Goal: Find contact information: Find contact information

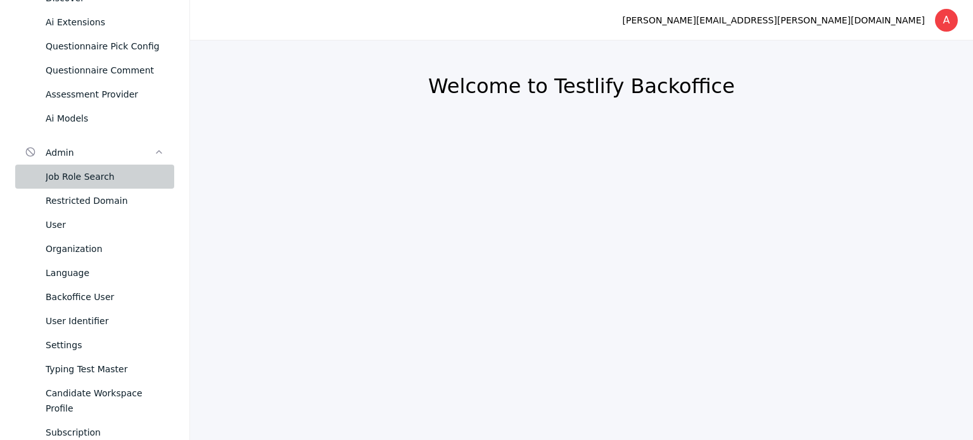
scroll to position [403, 0]
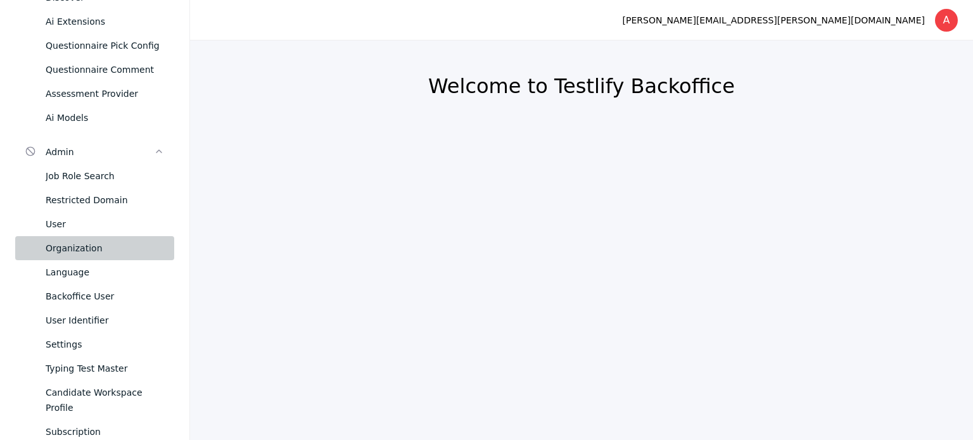
click at [74, 248] on div "Organization" at bounding box center [105, 248] width 118 height 15
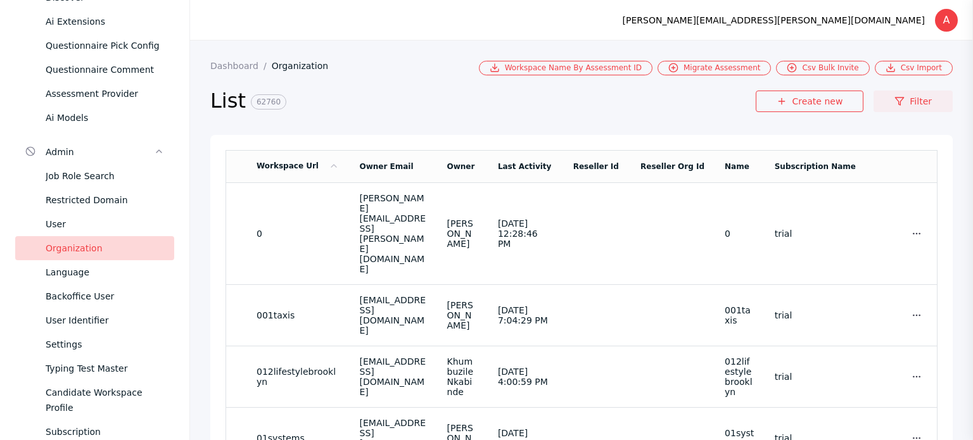
click at [910, 102] on link "Filter" at bounding box center [913, 102] width 79 height 22
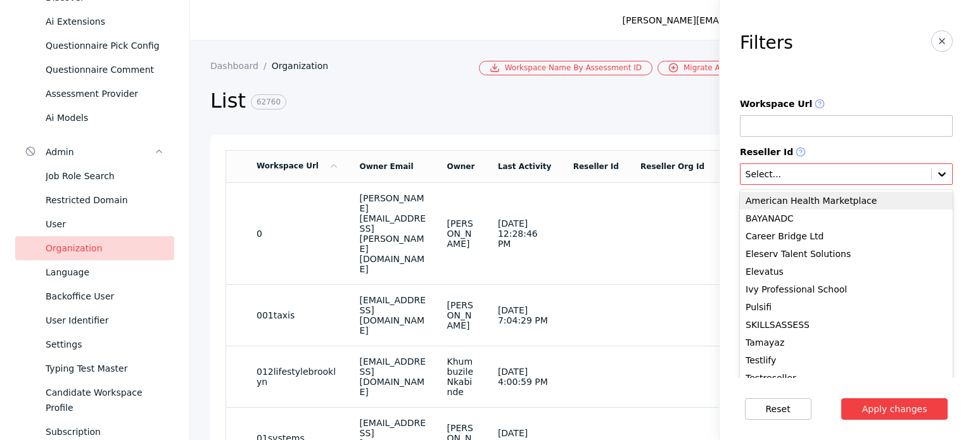
click at [932, 168] on div at bounding box center [942, 174] width 20 height 20
click at [776, 274] on div "Elevatus" at bounding box center [846, 272] width 213 height 18
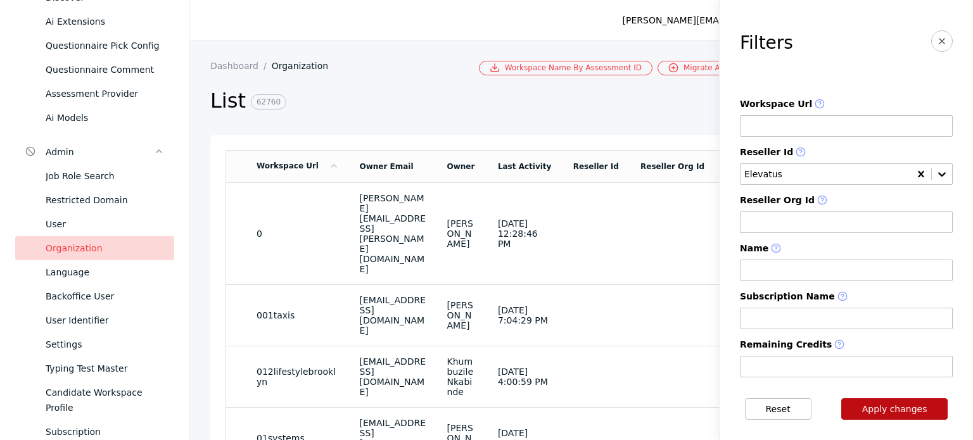
click at [909, 402] on button "Apply changes" at bounding box center [895, 410] width 107 height 22
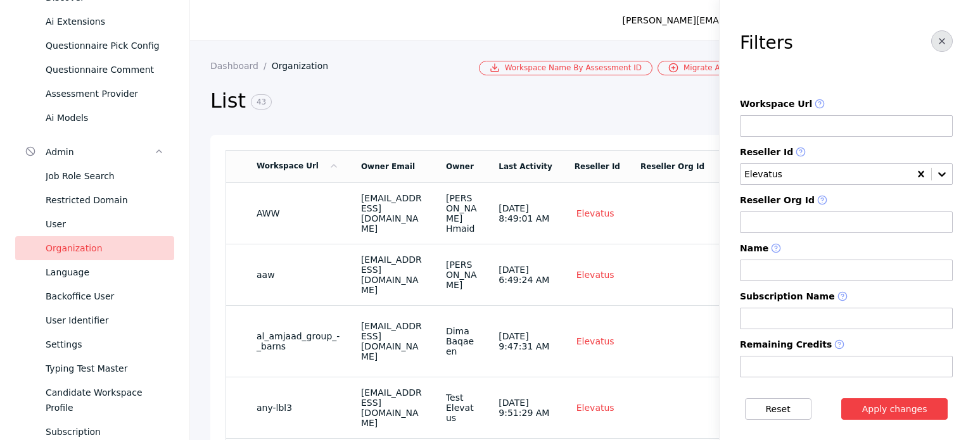
click at [937, 36] on icon "button" at bounding box center [942, 41] width 10 height 10
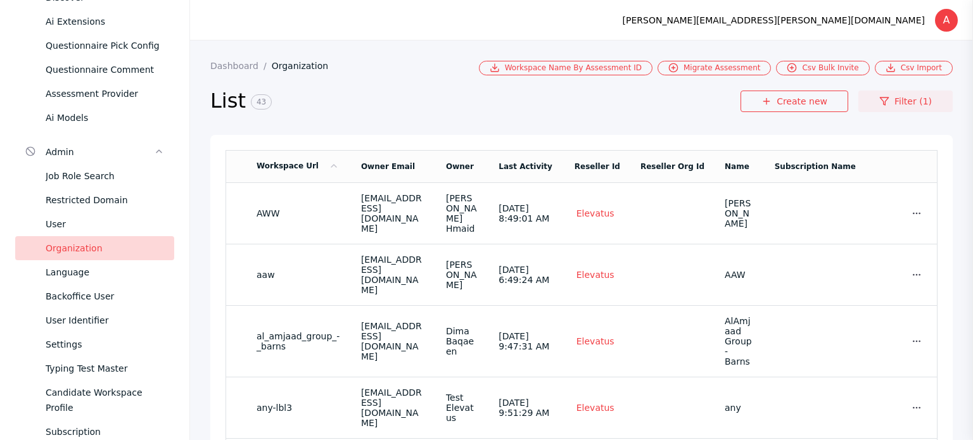
click at [900, 99] on link "Filter (1)" at bounding box center [906, 102] width 94 height 22
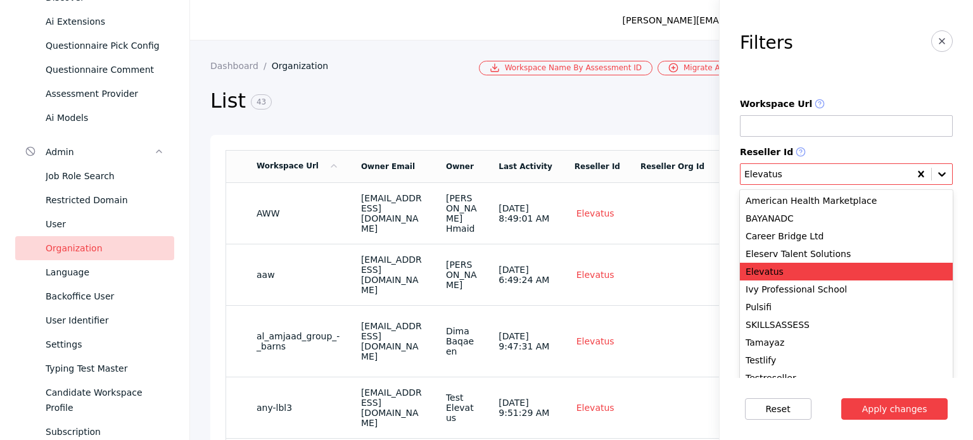
click at [936, 174] on icon at bounding box center [942, 174] width 13 height 13
click at [821, 253] on div "Eleserv Talent Solutions" at bounding box center [846, 254] width 213 height 18
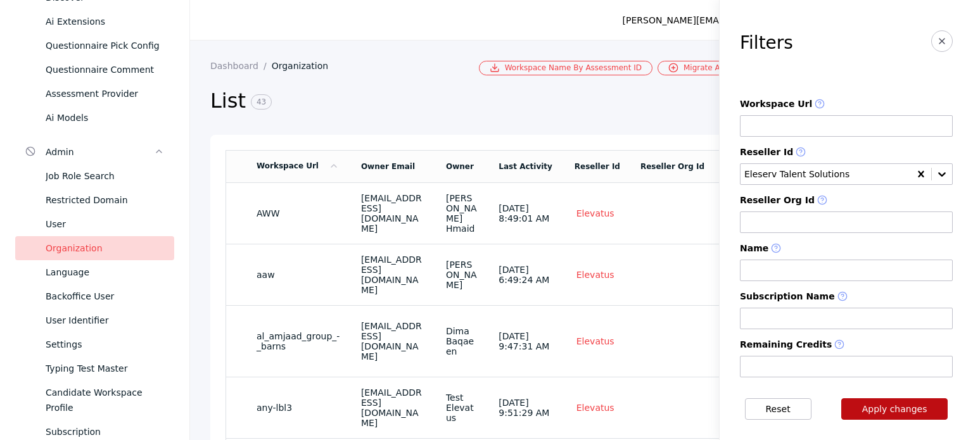
click at [918, 409] on button "Apply changes" at bounding box center [895, 410] width 107 height 22
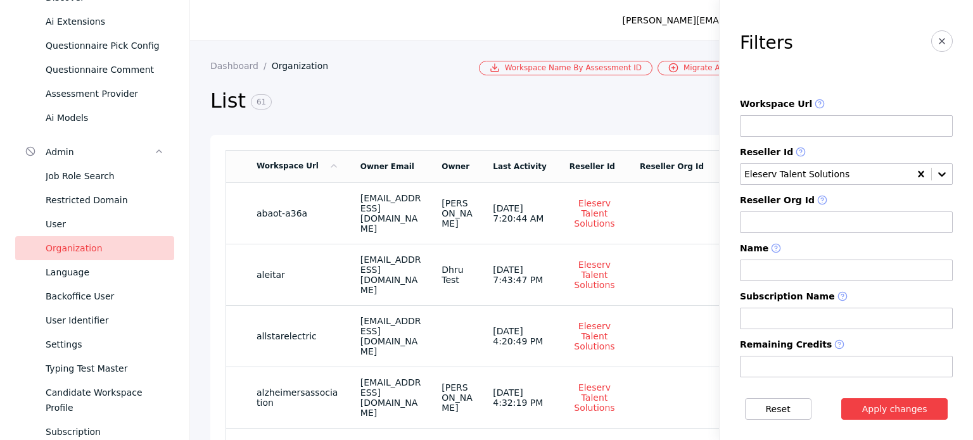
click at [431, 7] on section "[PERSON_NAME][EMAIL_ADDRESS][PERSON_NAME][DOMAIN_NAME] A Log out" at bounding box center [581, 20] width 783 height 41
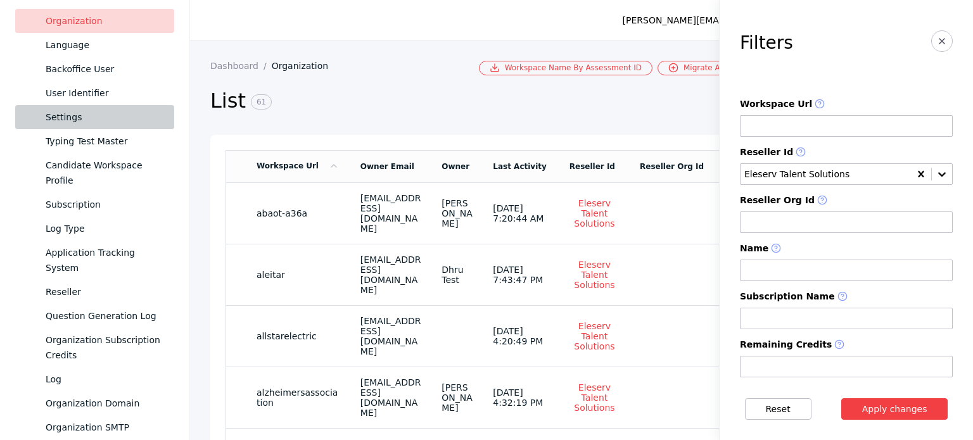
scroll to position [634, 0]
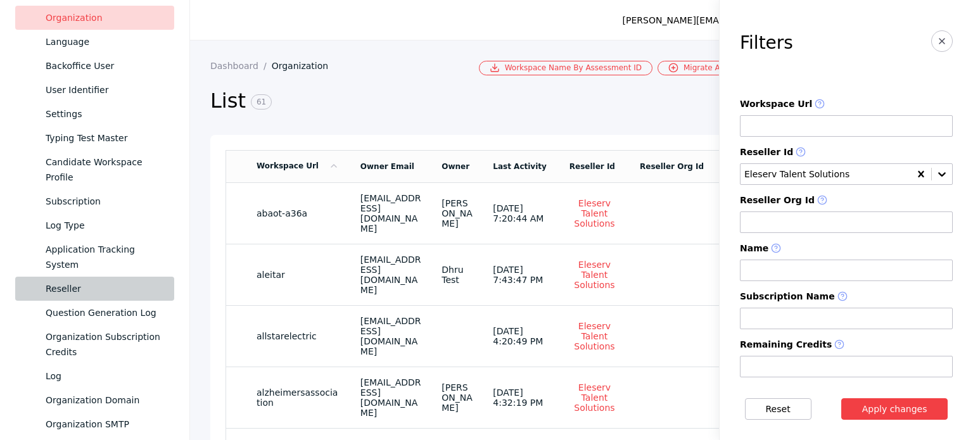
click at [79, 288] on div "Reseller" at bounding box center [105, 288] width 118 height 15
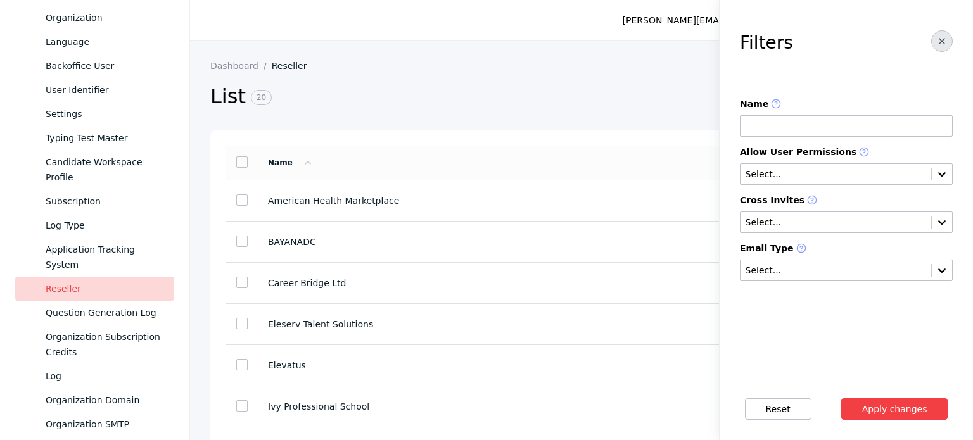
click at [940, 50] on button "button" at bounding box center [942, 41] width 22 height 22
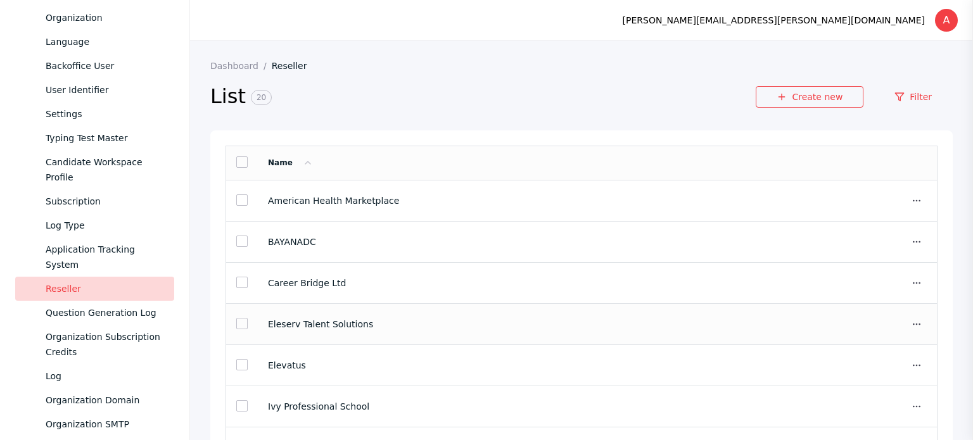
scroll to position [27, 0]
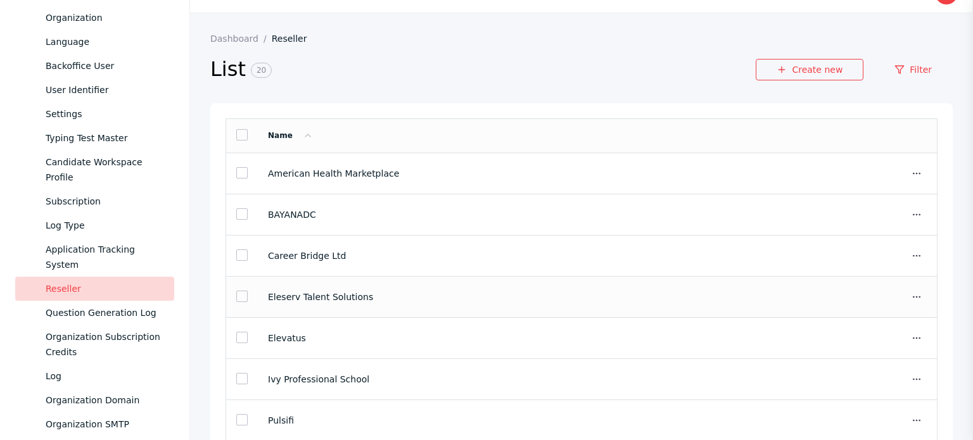
click at [475, 304] on td "Eleserv Talent Solutions" at bounding box center [562, 297] width 608 height 41
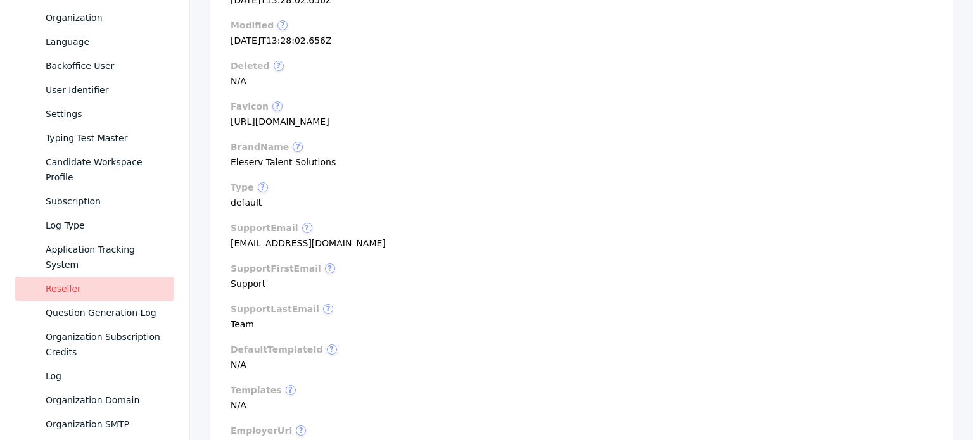
scroll to position [366, 0]
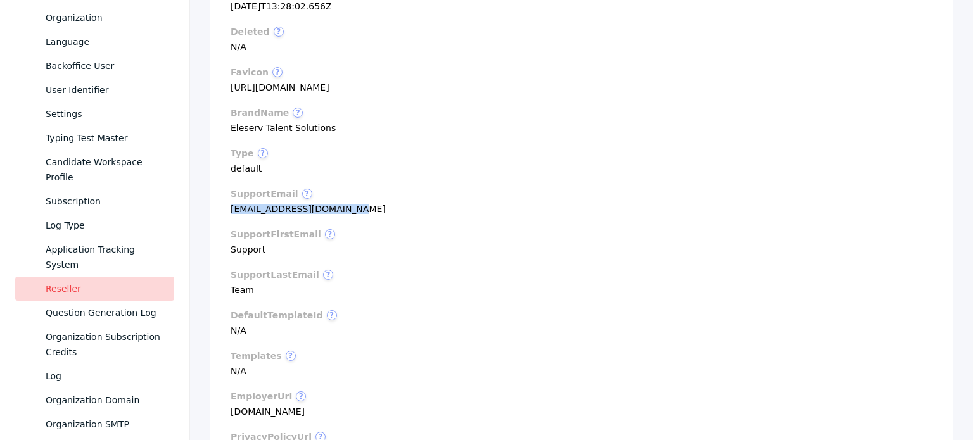
drag, startPoint x: 231, startPoint y: 210, endPoint x: 356, endPoint y: 207, distance: 125.5
click at [356, 207] on section "supportEmail ? [EMAIL_ADDRESS][DOMAIN_NAME]" at bounding box center [582, 201] width 702 height 25
copy section "[EMAIL_ADDRESS][DOMAIN_NAME]"
